Goal: Task Accomplishment & Management: Use online tool/utility

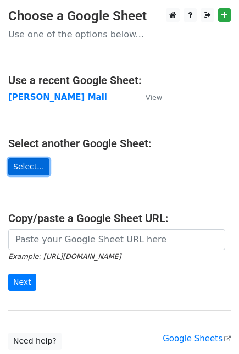
click at [30, 164] on link "Select..." at bounding box center [28, 166] width 41 height 17
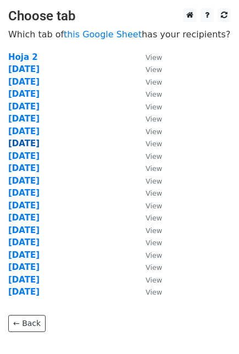
click at [31, 145] on strong "22 Sept" at bounding box center [23, 143] width 31 height 10
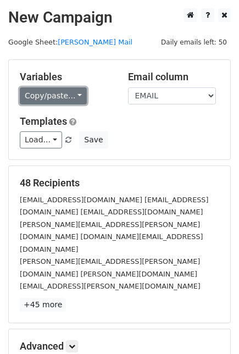
click at [65, 100] on link "Copy/paste..." at bounding box center [53, 95] width 67 height 17
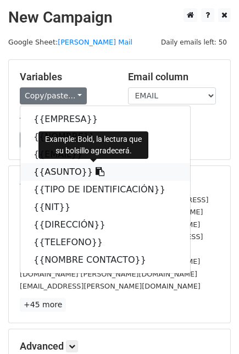
click at [96, 169] on icon at bounding box center [100, 171] width 9 height 9
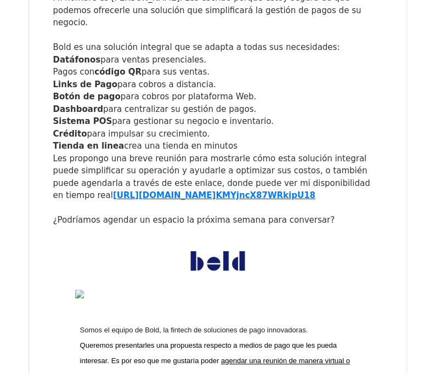
scroll to position [2635, 0]
